Goal: Transaction & Acquisition: Purchase product/service

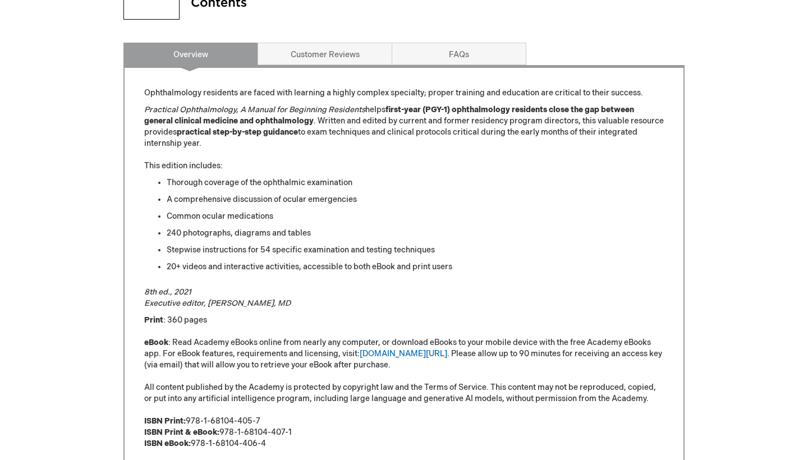
scroll to position [535, 0]
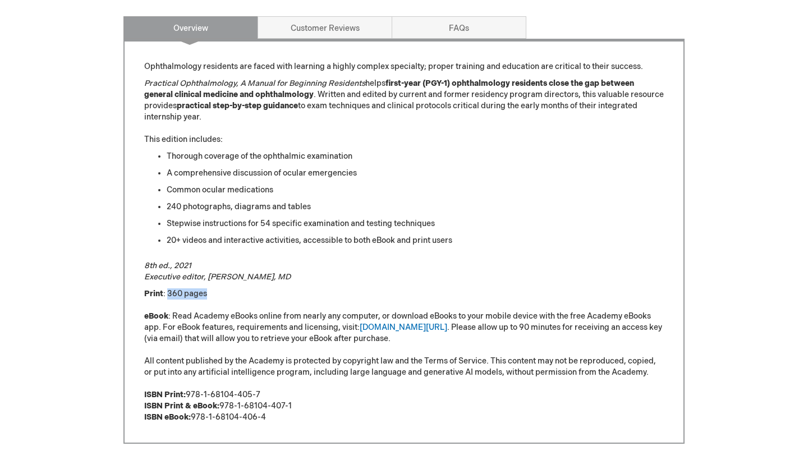
drag, startPoint x: 168, startPoint y: 293, endPoint x: 219, endPoint y: 293, distance: 51.0
click at [218, 293] on p "Print : 360 pages eBook : Read Academy eBooks online from nearly any computer, …" at bounding box center [403, 355] width 519 height 135
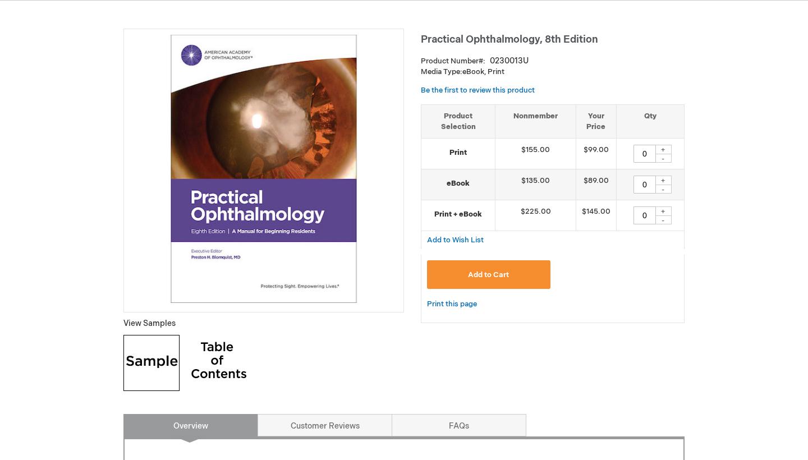
scroll to position [108, 0]
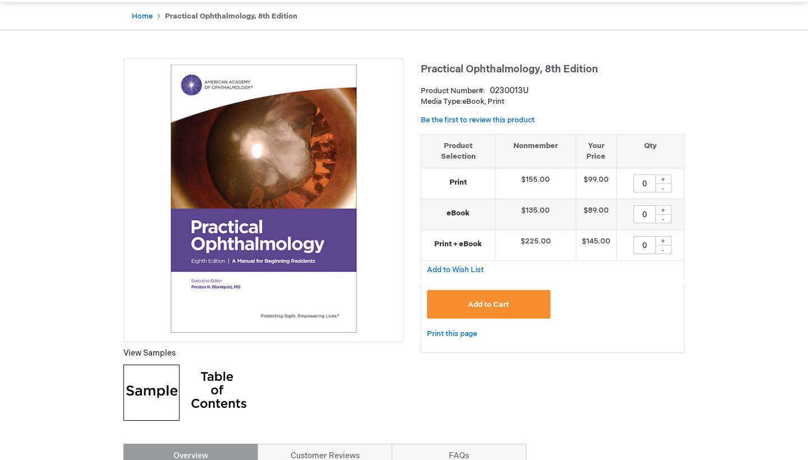
click at [667, 176] on div "+" at bounding box center [662, 179] width 17 height 10
click at [674, 259] on td "0 + -" at bounding box center [650, 245] width 68 height 31
click at [664, 177] on div "+" at bounding box center [662, 179] width 17 height 10
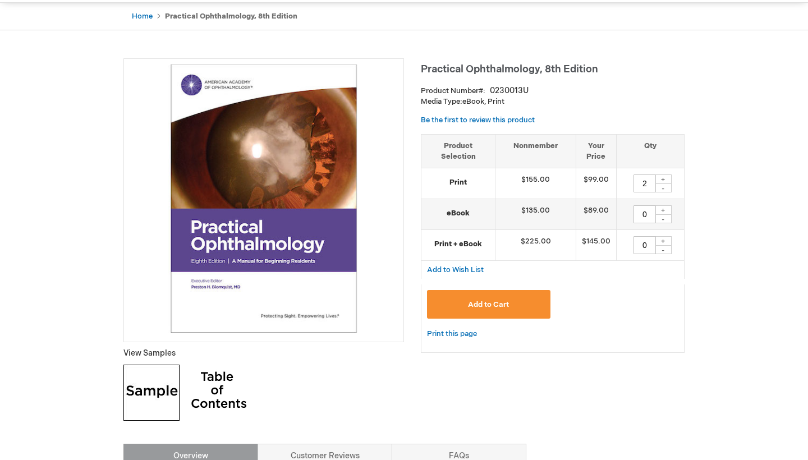
type input "3"
click at [492, 295] on button "Add to Cart" at bounding box center [488, 304] width 123 height 29
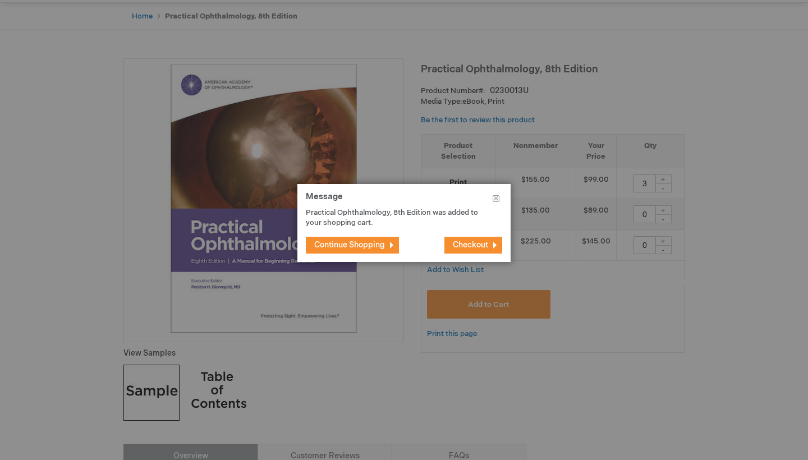
click at [345, 245] on span "Continue Shopping" at bounding box center [349, 245] width 71 height 10
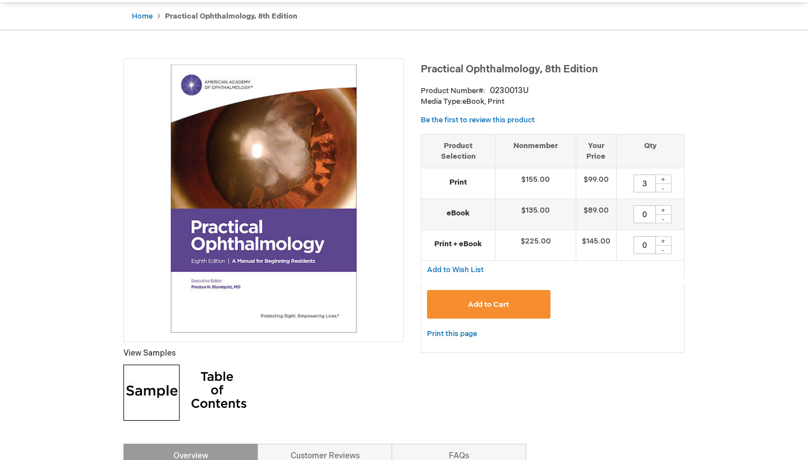
click at [482, 301] on span "Add to Cart" at bounding box center [488, 304] width 41 height 9
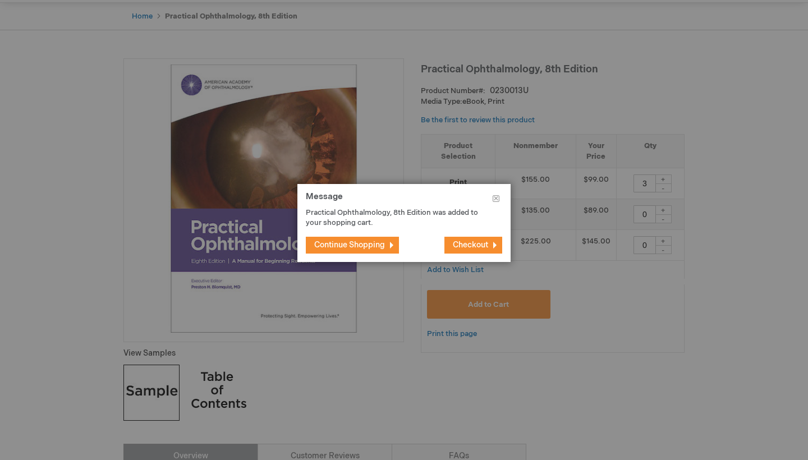
click at [471, 241] on span "Checkout" at bounding box center [470, 245] width 35 height 10
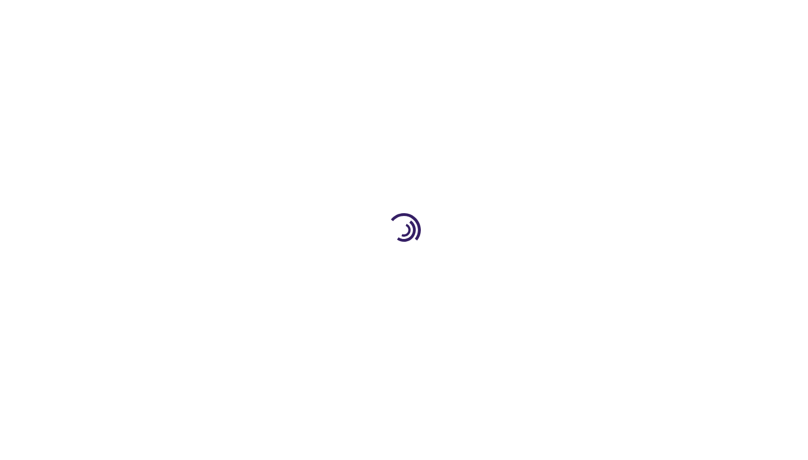
select select "CA"
select select "76"
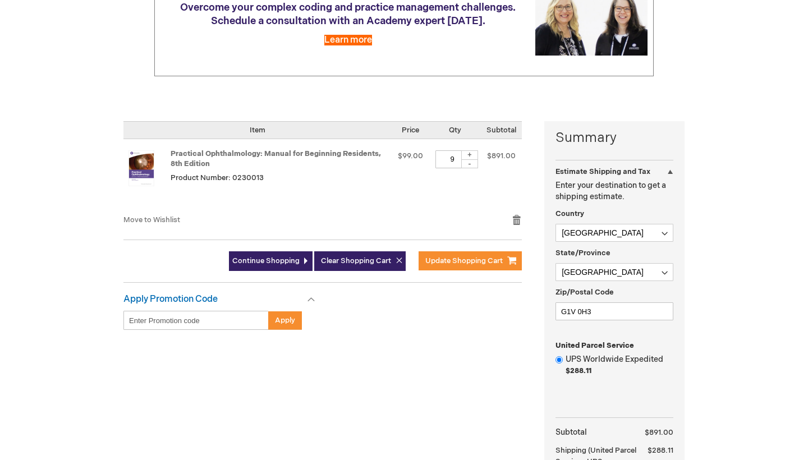
scroll to position [166, 0]
click at [471, 162] on div "-" at bounding box center [469, 163] width 17 height 9
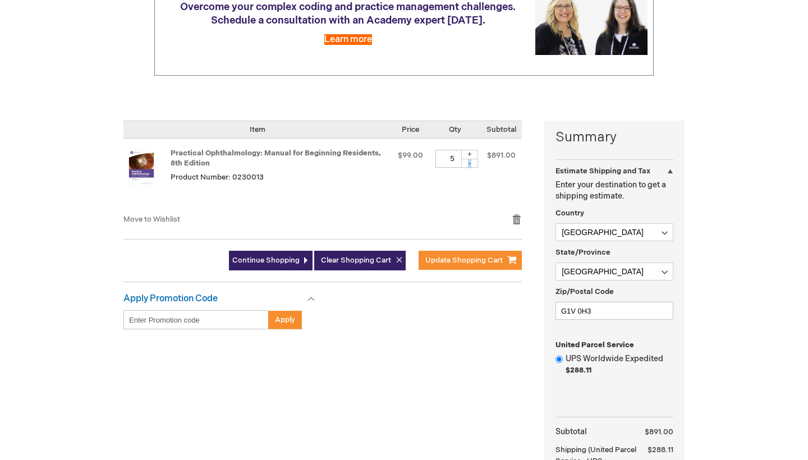
click at [471, 162] on div "-" at bounding box center [469, 163] width 17 height 9
type input "3"
click at [458, 257] on span "Update Shopping Cart" at bounding box center [463, 260] width 77 height 9
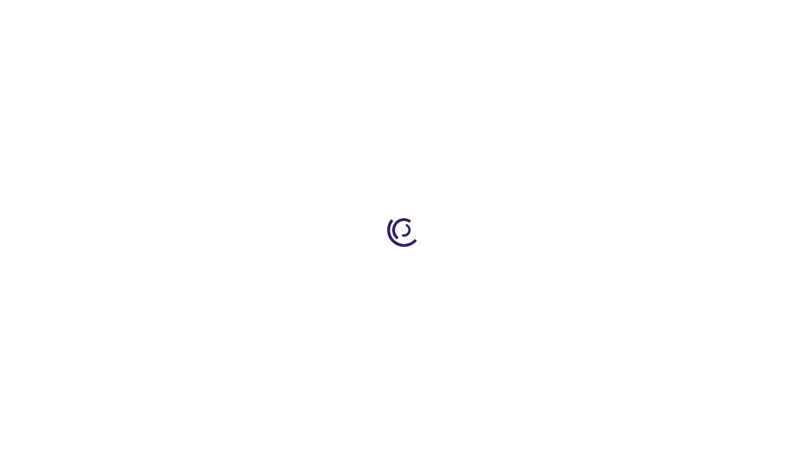
select select "CA"
select select "76"
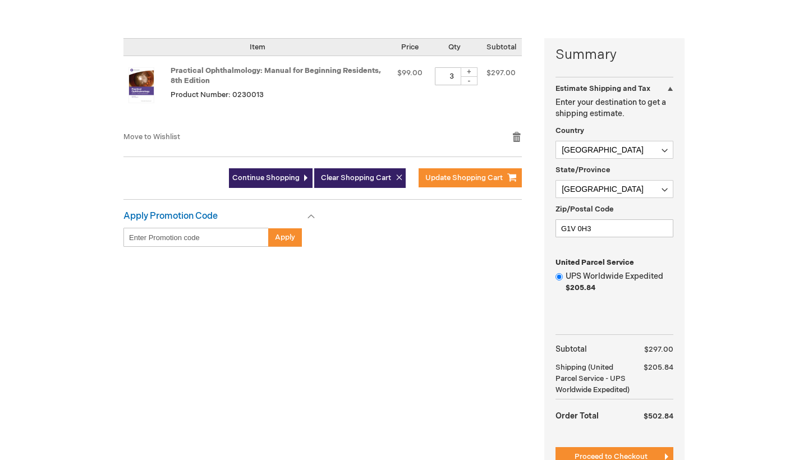
scroll to position [250, 0]
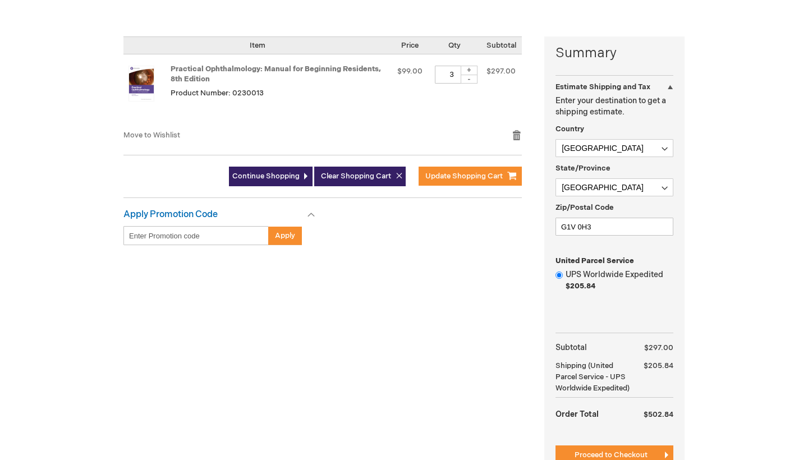
click at [469, 79] on div "-" at bounding box center [468, 79] width 17 height 9
type input "1"
click at [469, 174] on span "Update Shopping Cart" at bounding box center [463, 176] width 77 height 9
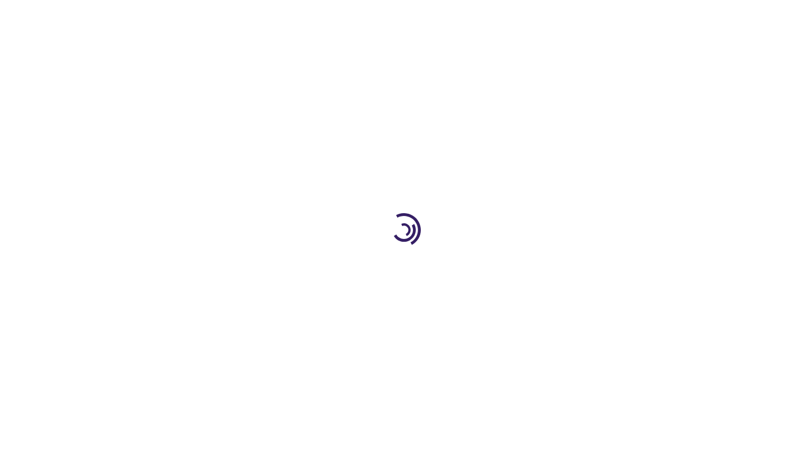
select select "CA"
select select "76"
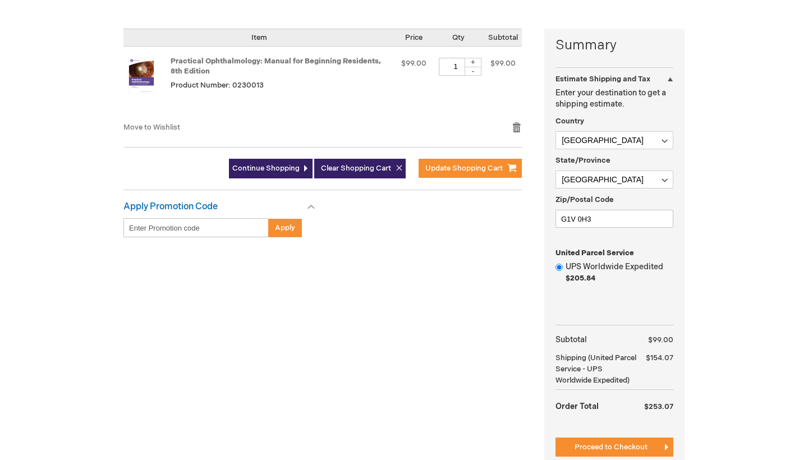
scroll to position [243, 0]
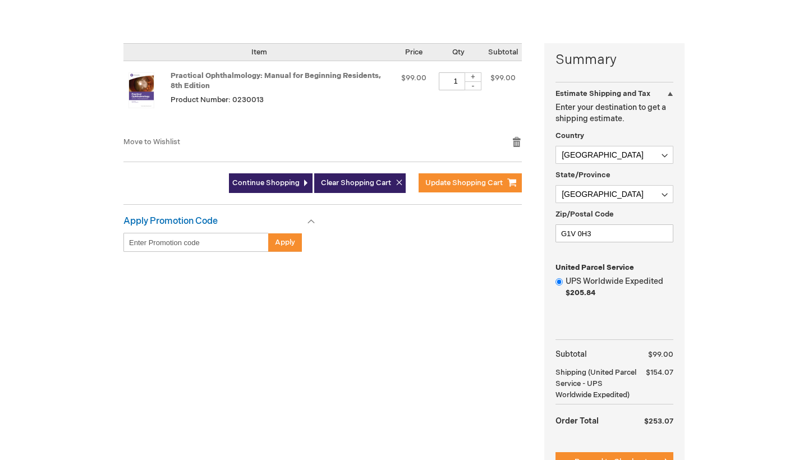
click at [476, 72] on div "+" at bounding box center [472, 77] width 17 height 10
type input "2"
click at [471, 185] on span "Update Shopping Cart" at bounding box center [463, 182] width 77 height 9
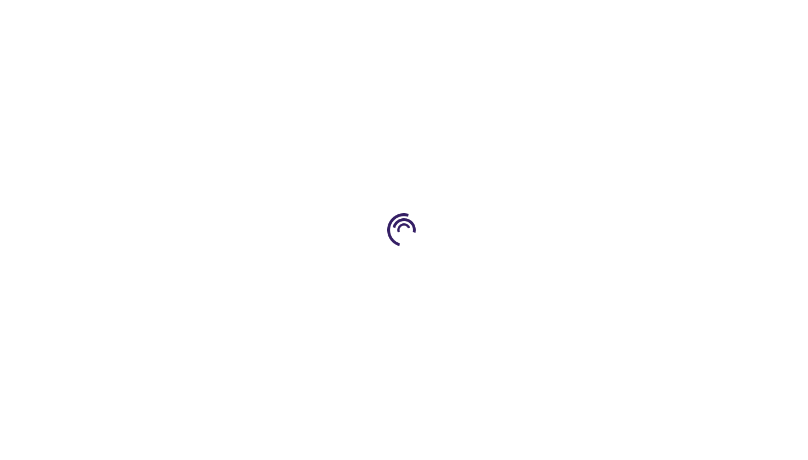
select select "CA"
select select "76"
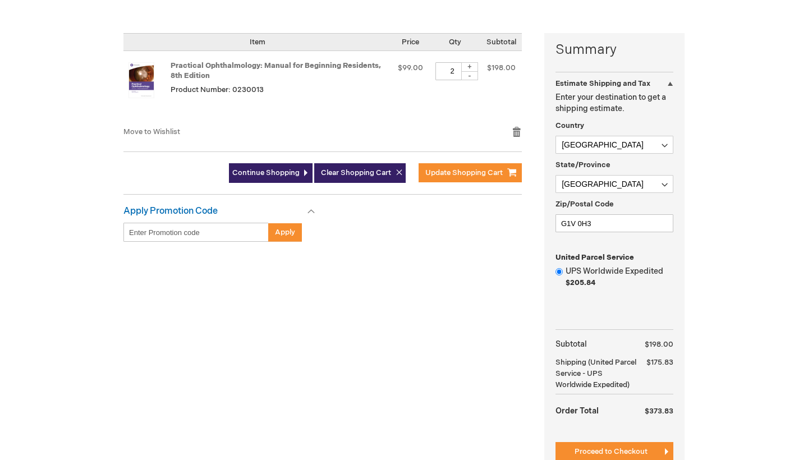
scroll to position [252, 0]
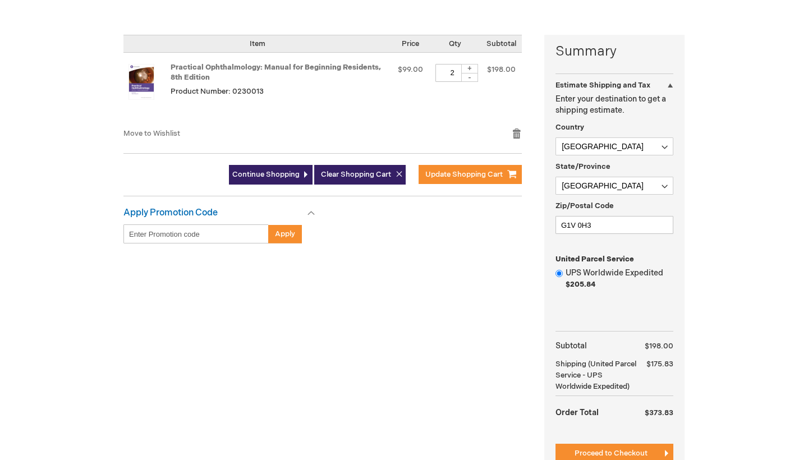
click at [471, 67] on div "+" at bounding box center [469, 69] width 17 height 10
type input "3"
click at [457, 174] on span "Update Shopping Cart" at bounding box center [463, 174] width 77 height 9
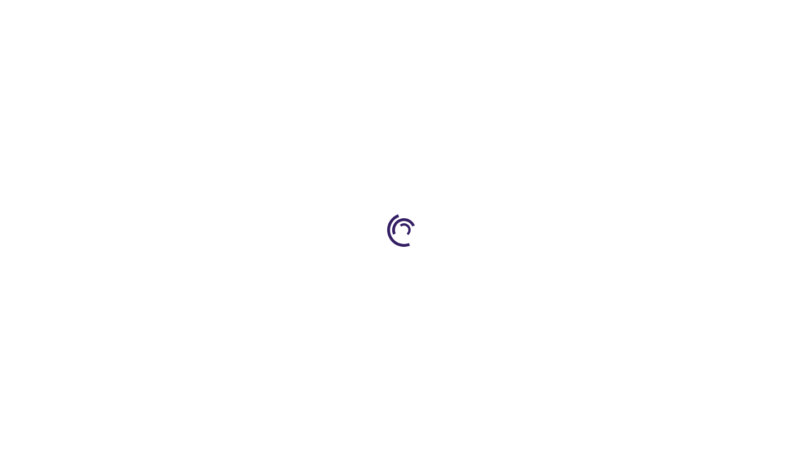
select select "CA"
select select "76"
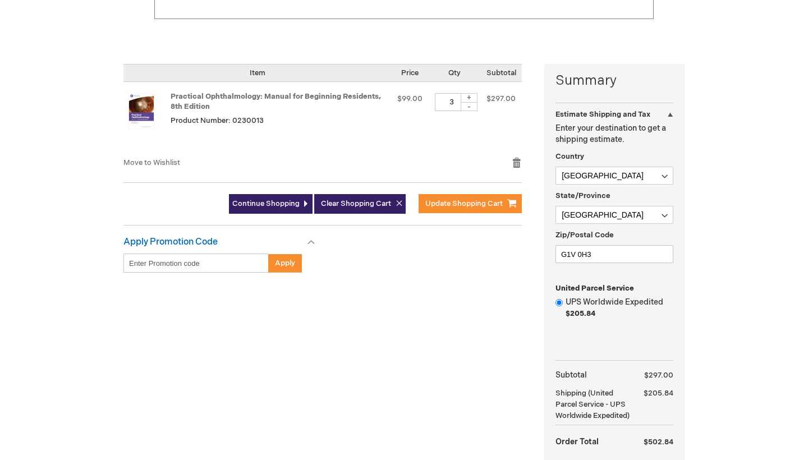
scroll to position [204, 0]
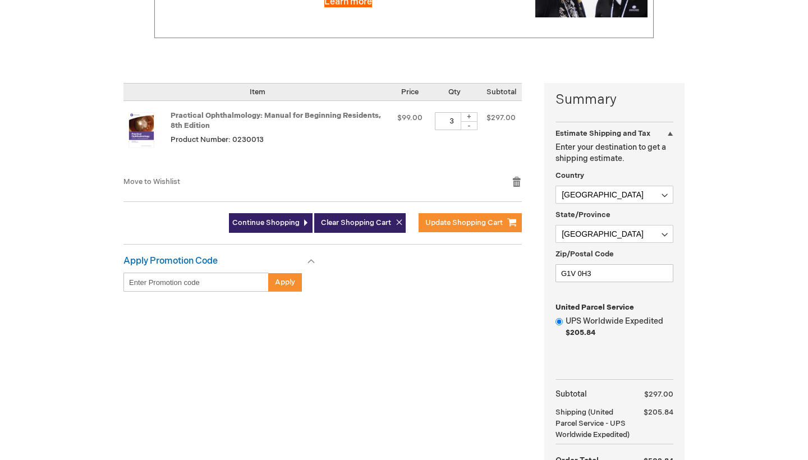
click at [472, 116] on div "+" at bounding box center [468, 117] width 17 height 10
type input "4"
click at [459, 221] on span "Update Shopping Cart" at bounding box center [463, 222] width 77 height 9
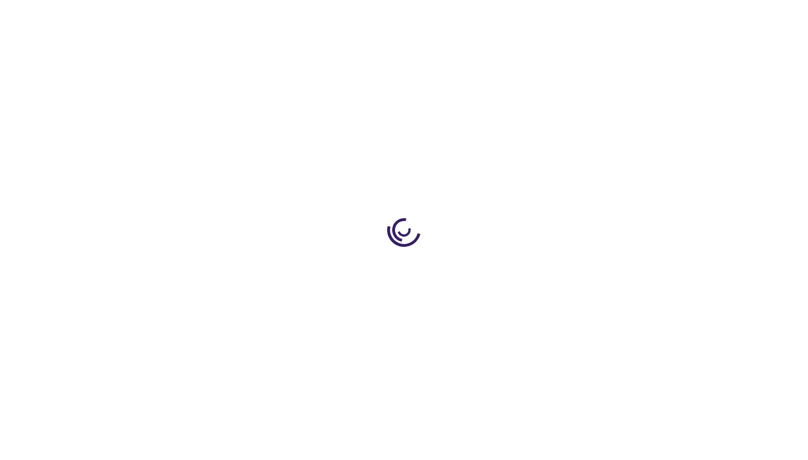
select select "CA"
select select "76"
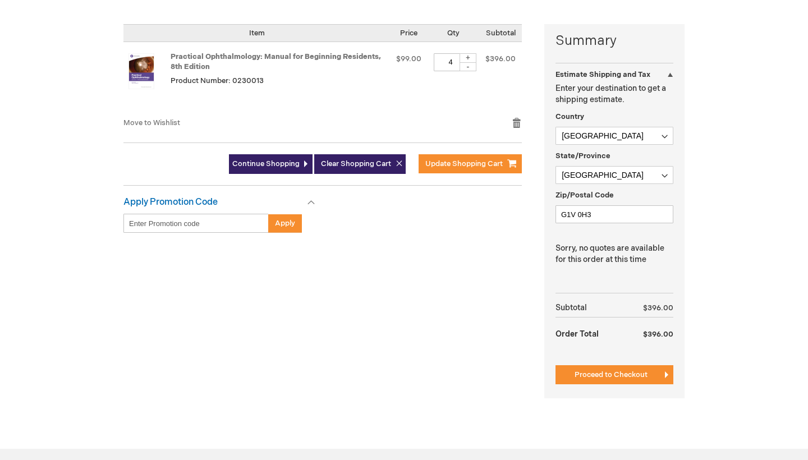
scroll to position [263, 0]
click at [633, 261] on p "Sorry, no quotes are available for this order at this time" at bounding box center [614, 253] width 118 height 22
